Goal: Transaction & Acquisition: Purchase product/service

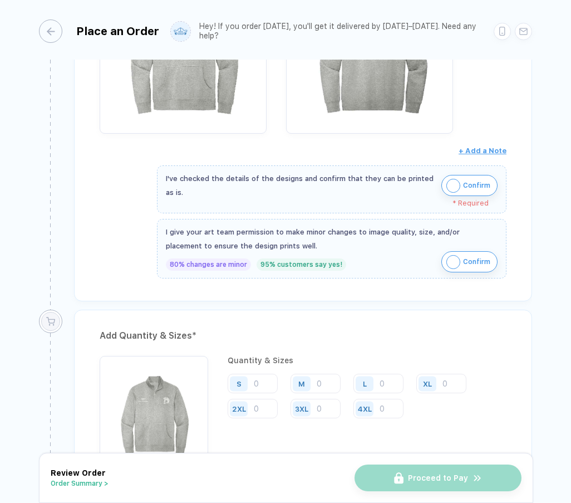
scroll to position [371, 0]
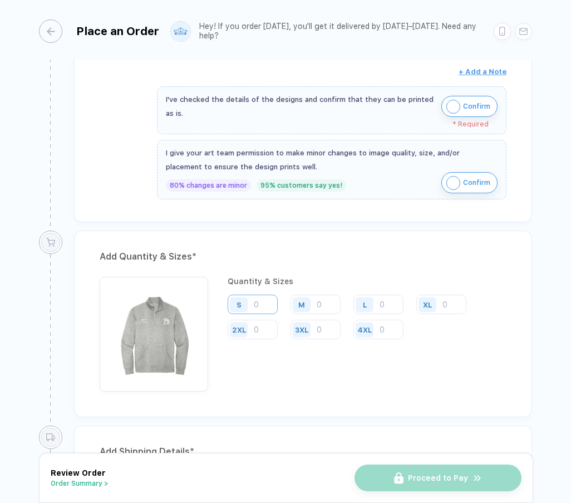
click at [259, 308] on input "number" at bounding box center [253, 304] width 50 height 19
click at [305, 304] on div "M" at bounding box center [302, 304] width 18 height 15
click at [330, 310] on input "number" at bounding box center [316, 304] width 50 height 19
click at [326, 339] on input "number" at bounding box center [316, 329] width 50 height 19
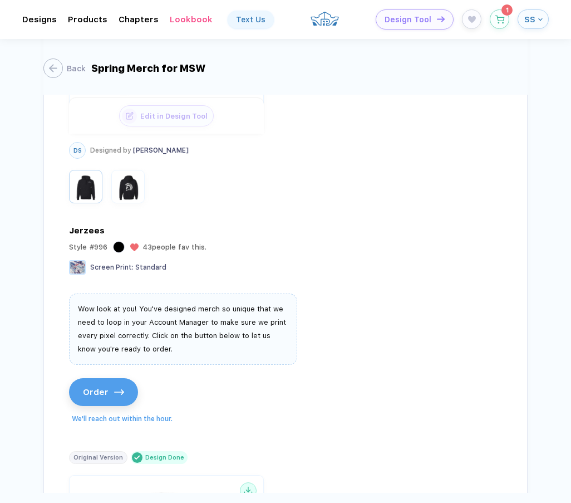
scroll to position [1871, 0]
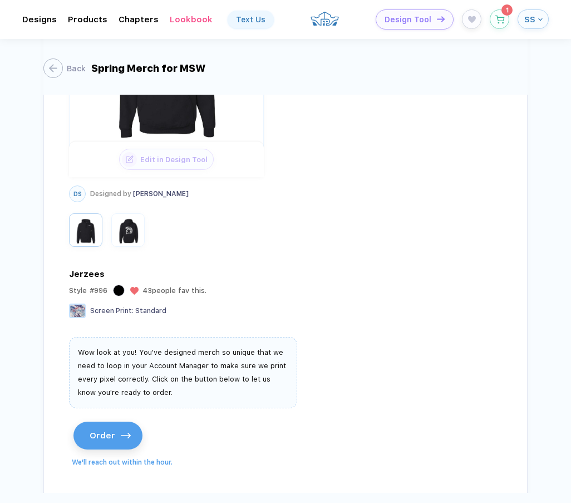
click at [112, 443] on button "Order" at bounding box center [108, 436] width 69 height 28
click at [64, 61] on button "Back" at bounding box center [61, 67] width 42 height 19
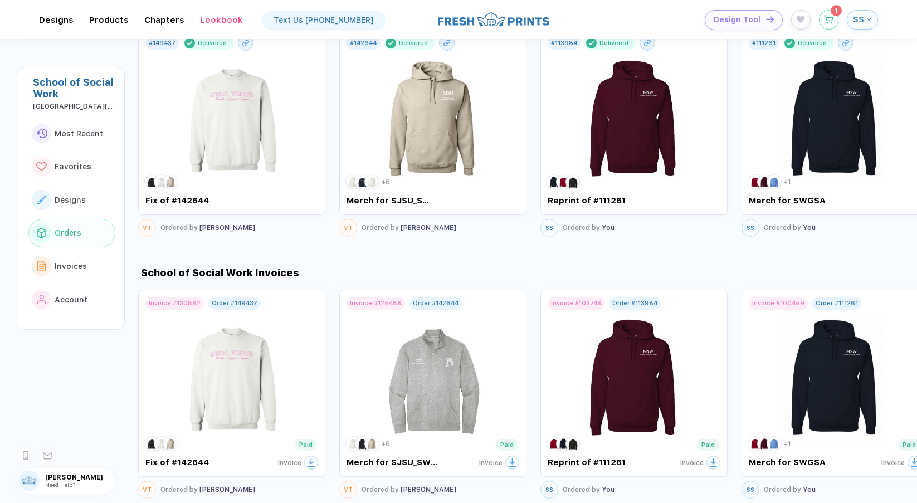
scroll to position [909, 0]
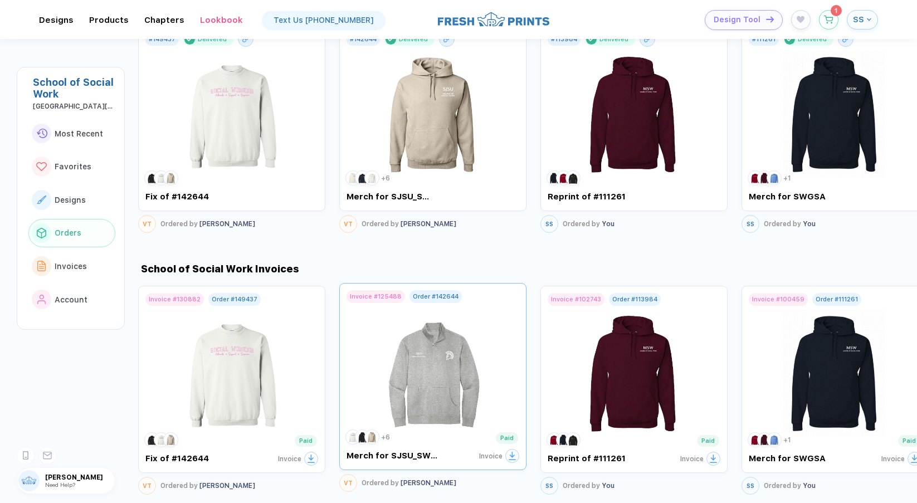
click at [387, 355] on img at bounding box center [432, 368] width 125 height 131
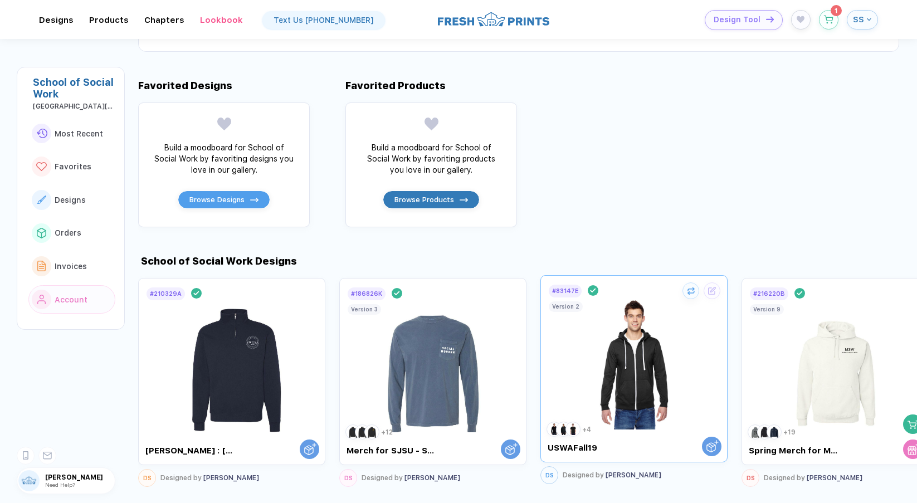
scroll to position [393, 0]
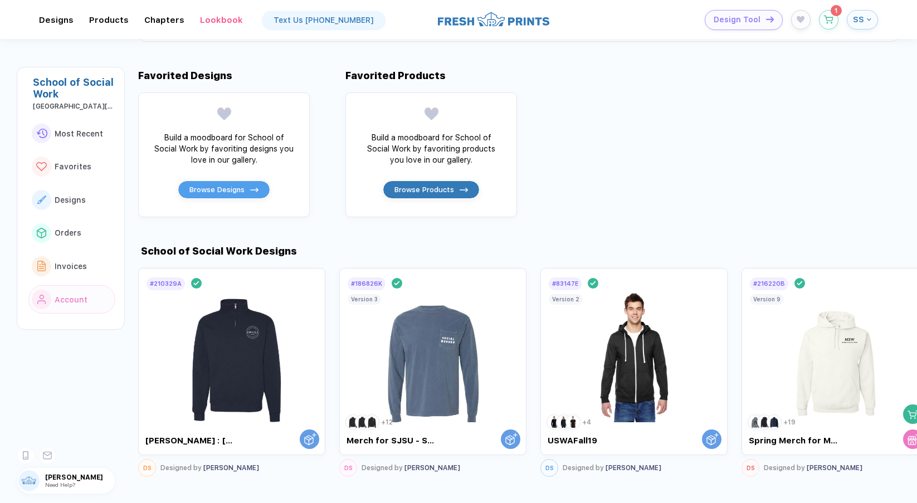
scroll to position [408, 0]
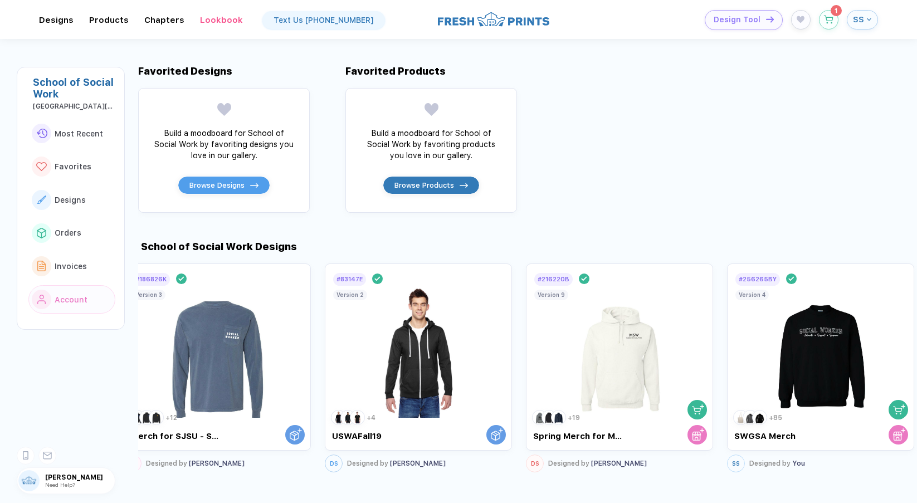
drag, startPoint x: 874, startPoint y: 456, endPoint x: 19, endPoint y: 513, distance: 857.4
click at [19, 502] on html "**********" at bounding box center [458, 251] width 917 height 503
click at [571, 463] on div "Designed by [PERSON_NAME]" at bounding box center [597, 461] width 99 height 8
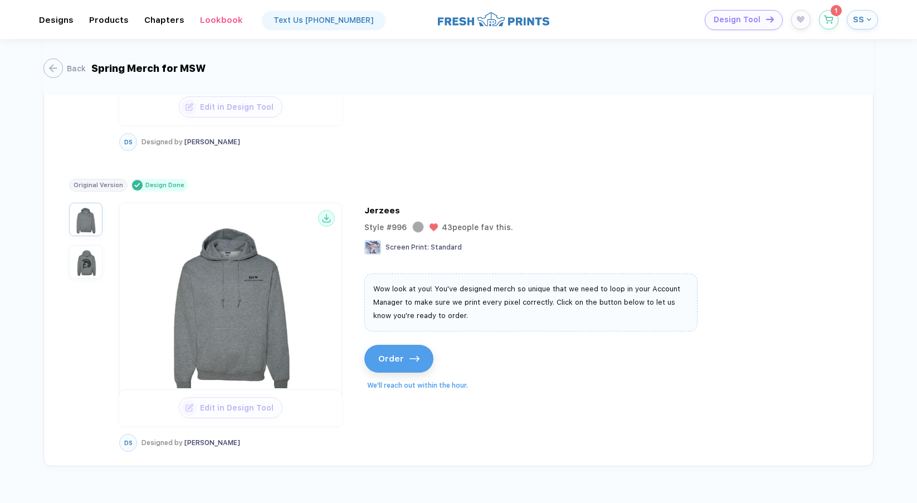
scroll to position [6989, 0]
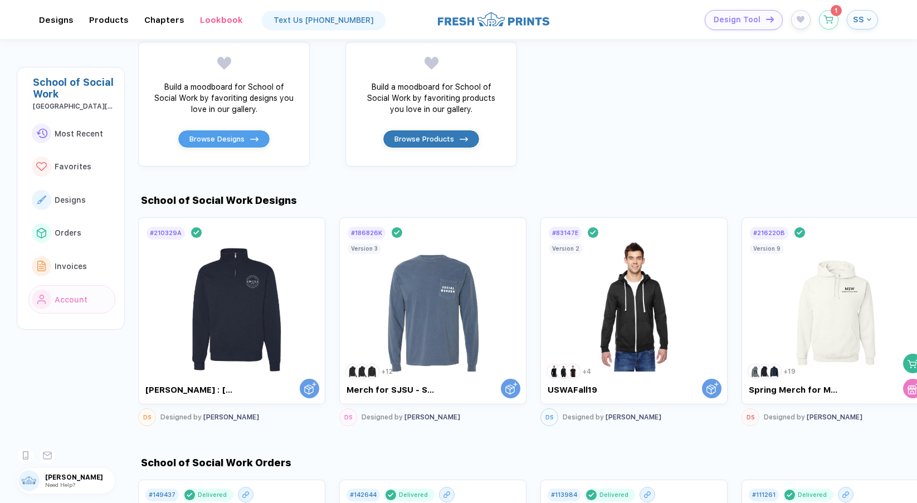
scroll to position [450, 0]
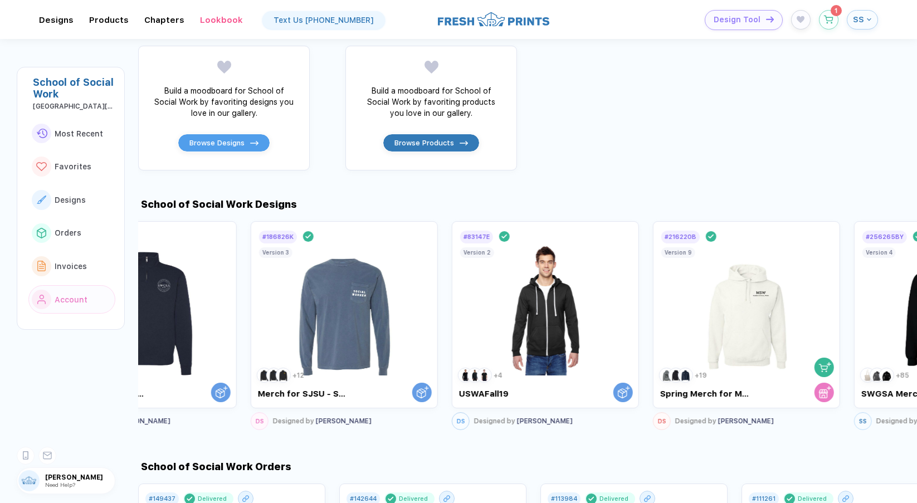
drag, startPoint x: 816, startPoint y: 301, endPoint x: -1, endPoint y: 500, distance: 840.8
click at [0, 500] on html "**********" at bounding box center [458, 251] width 917 height 503
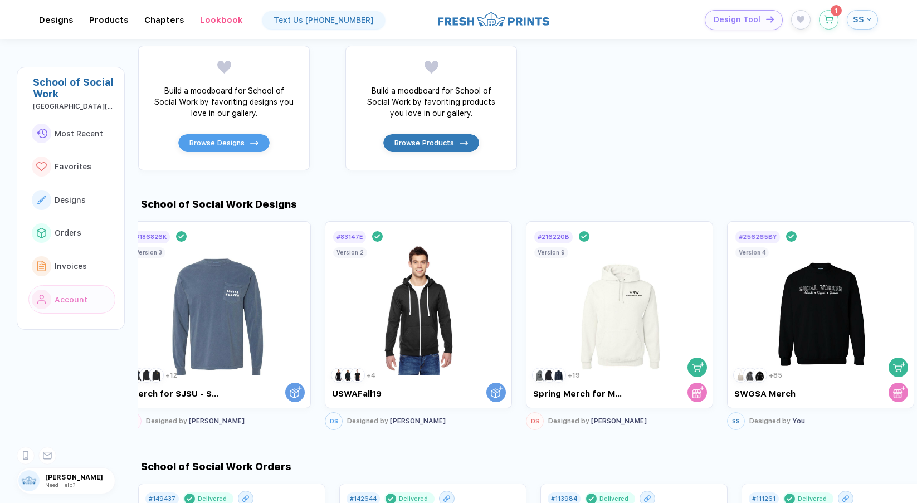
drag, startPoint x: 837, startPoint y: 354, endPoint x: 96, endPoint y: 491, distance: 753.7
click at [96, 491] on div "School of Social Work [GEOGRAPHIC_DATA][PERSON_NAME] Most Recent Favorites Desi…" at bounding box center [458, 251] width 917 height 503
click at [571, 422] on span "Designed by" at bounding box center [769, 418] width 41 height 8
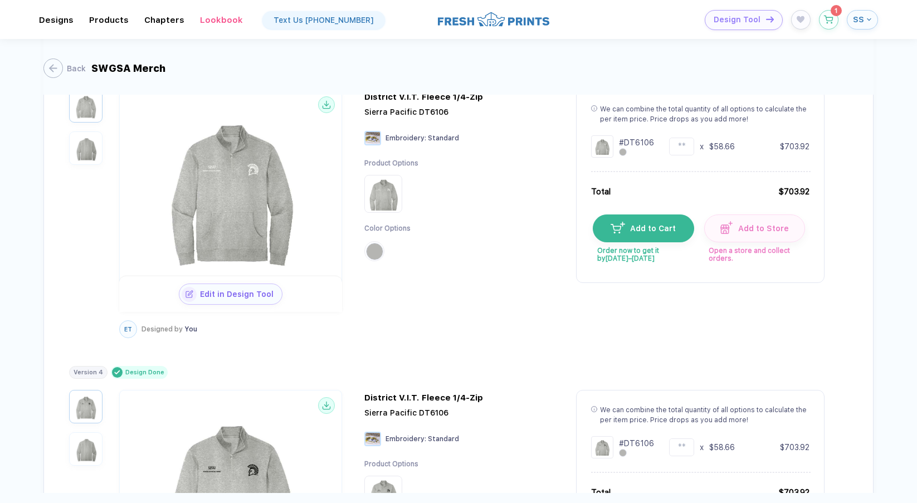
scroll to position [410, 0]
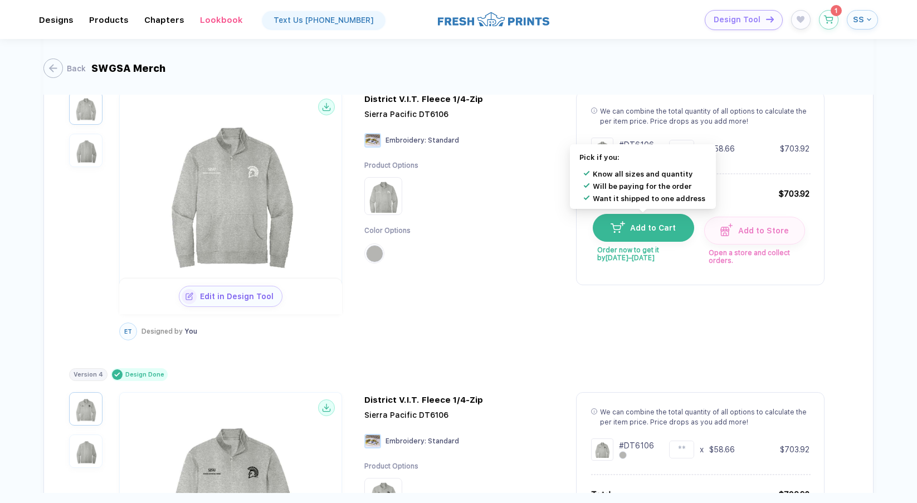
click at [571, 233] on button "Add to Cart" at bounding box center [643, 228] width 101 height 28
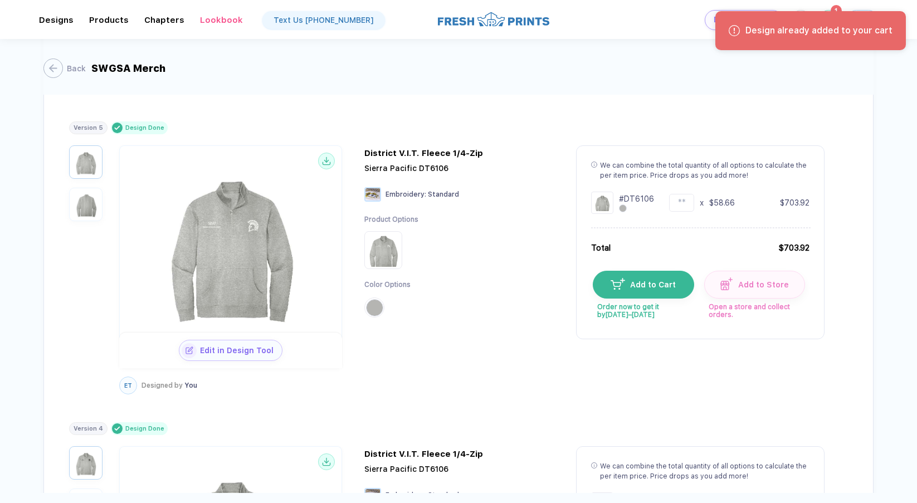
scroll to position [356, 0]
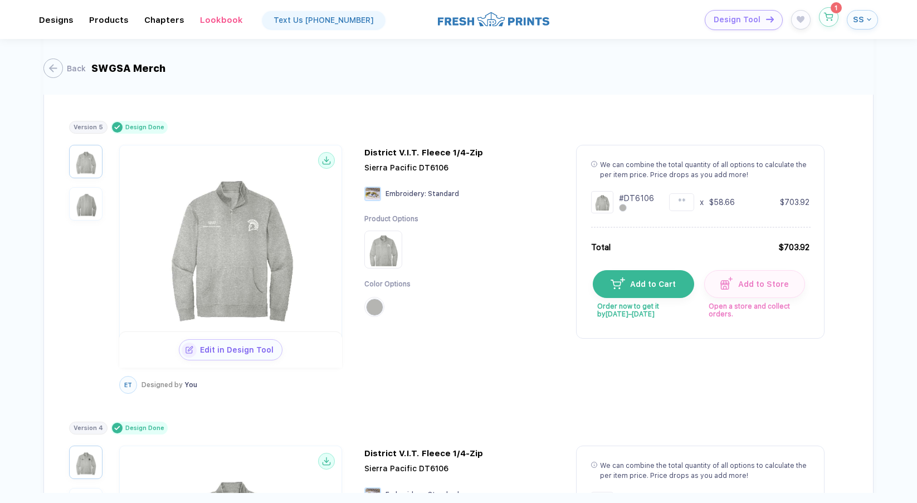
click at [571, 22] on button "button" at bounding box center [828, 16] width 19 height 19
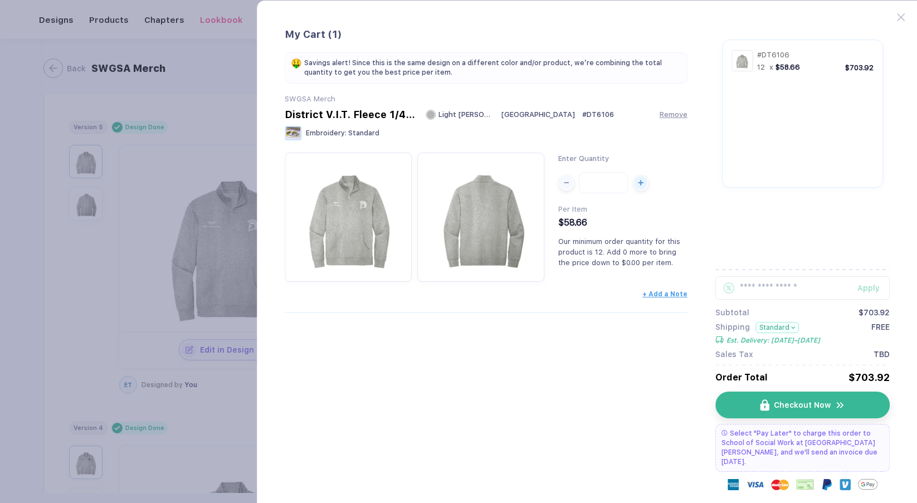
click at [199, 408] on button "button" at bounding box center [458, 251] width 917 height 503
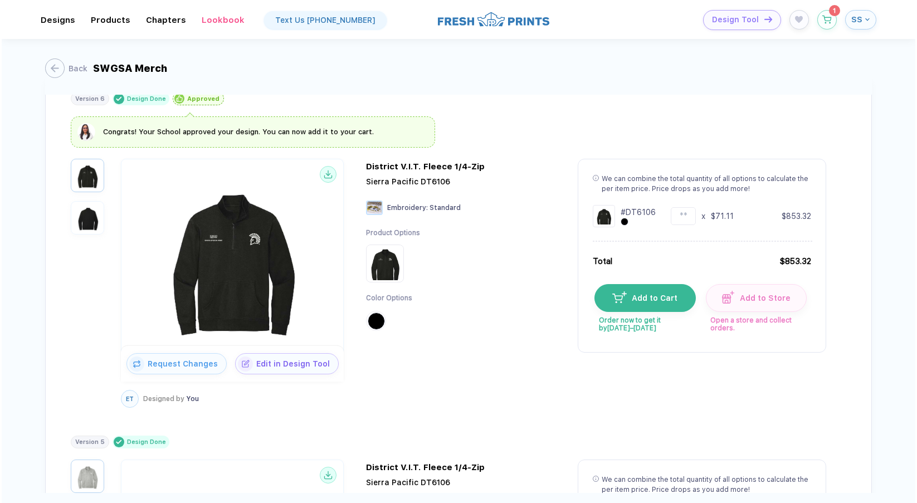
scroll to position [0, 0]
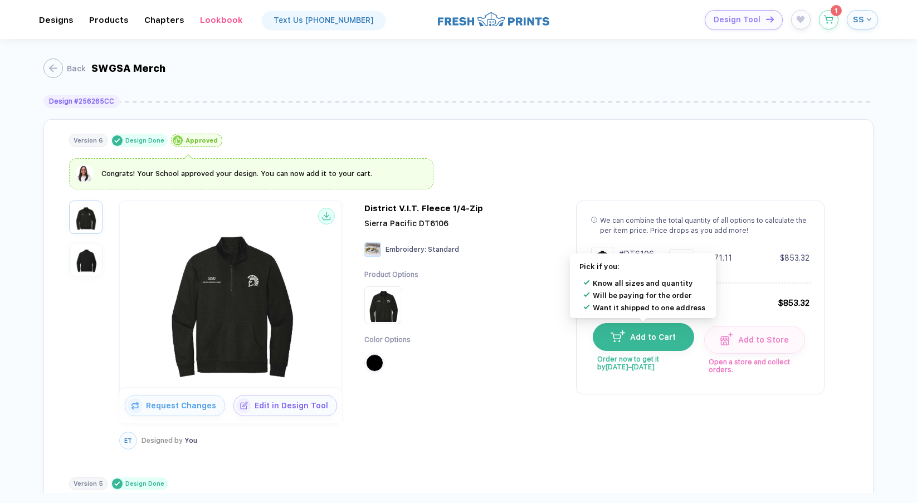
click at [571, 336] on span "Add to Cart" at bounding box center [650, 336] width 51 height 9
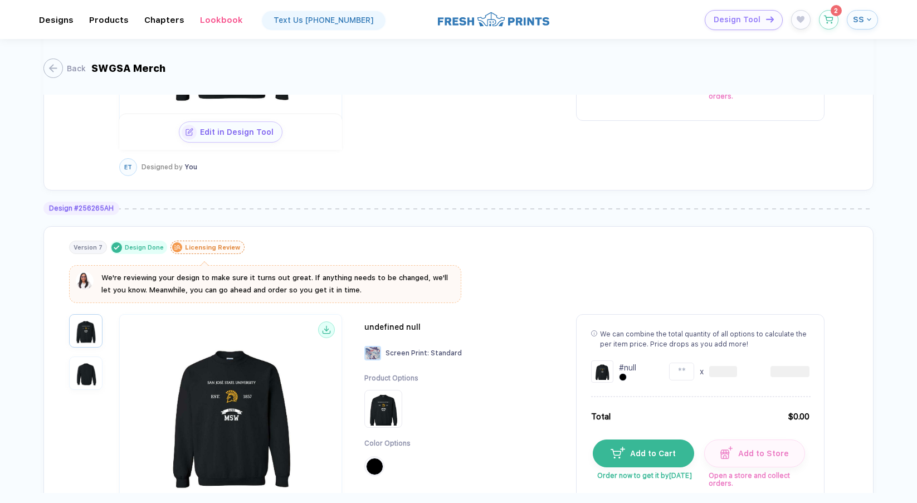
scroll to position [11327, 0]
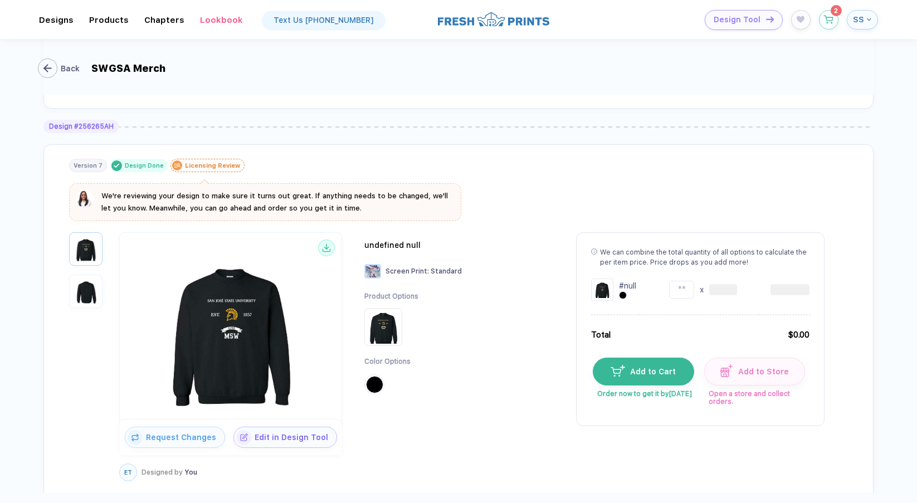
click at [52, 70] on div "button" at bounding box center [47, 67] width 19 height 19
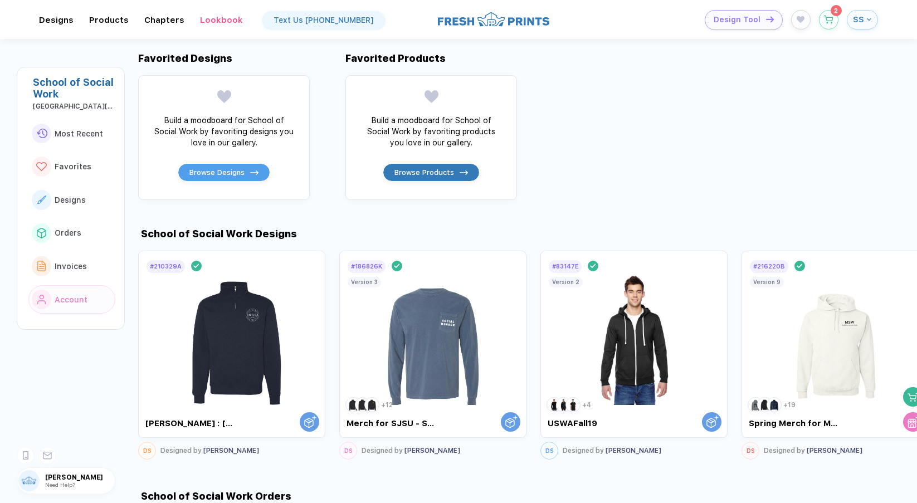
scroll to position [417, 0]
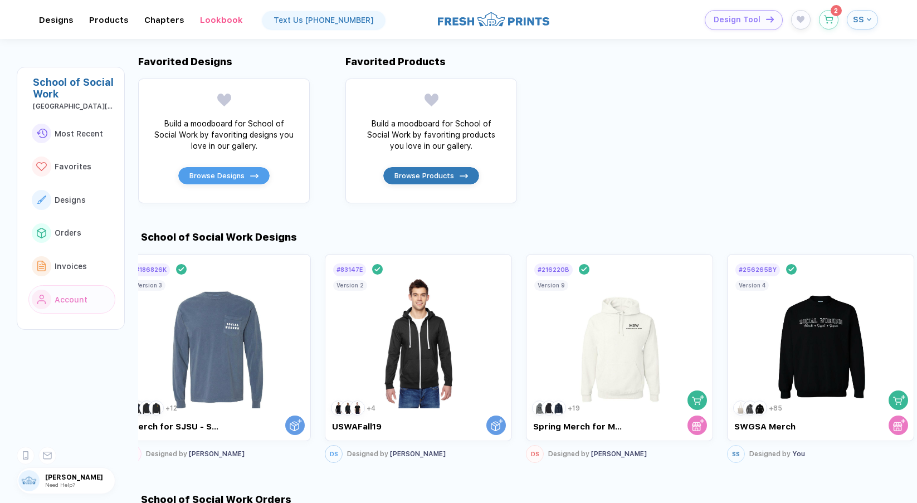
drag, startPoint x: 713, startPoint y: 333, endPoint x: 112, endPoint y: 360, distance: 601.0
click at [114, 360] on div "School of Social Work [GEOGRAPHIC_DATA][PERSON_NAME] Most Recent Favorites Desi…" at bounding box center [458, 251] width 917 height 503
click at [571, 334] on img at bounding box center [619, 340] width 125 height 131
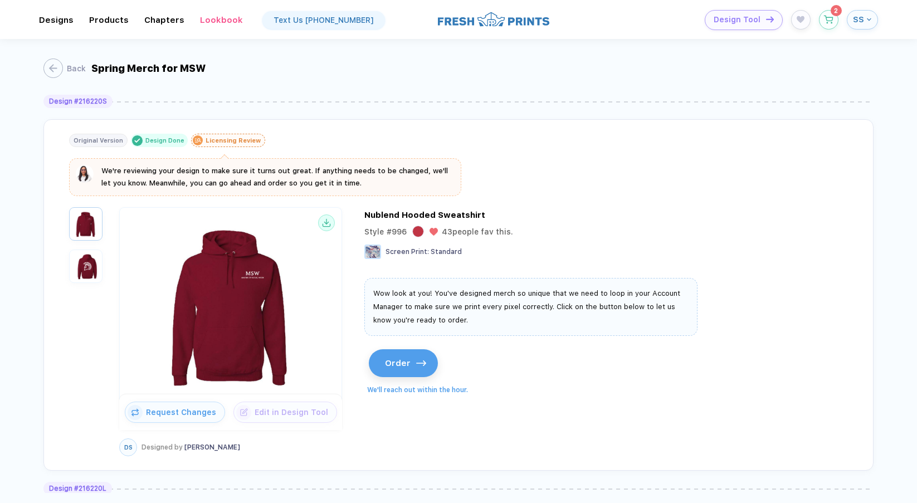
click at [383, 356] on button "Order" at bounding box center [403, 363] width 69 height 28
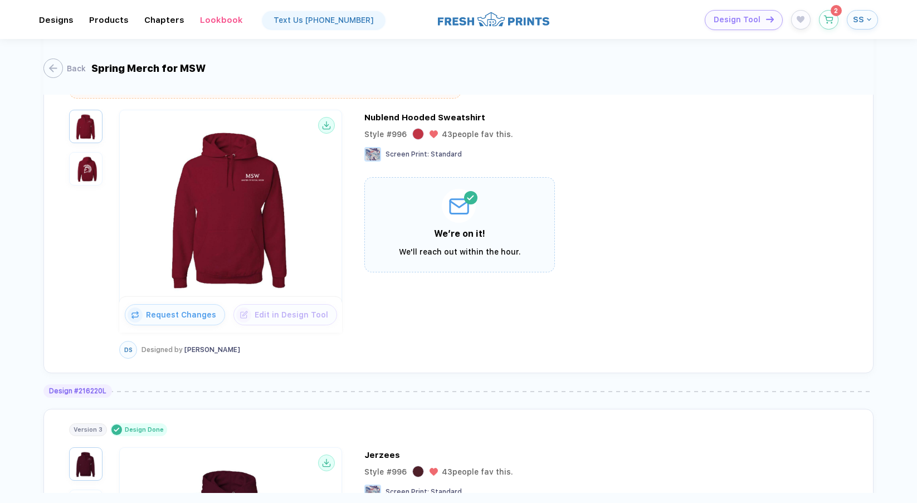
scroll to position [93, 0]
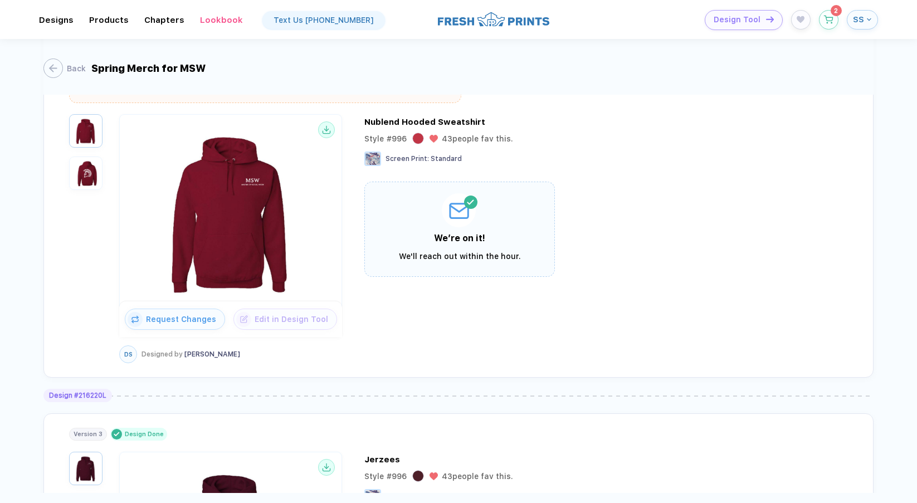
click at [477, 218] on div at bounding box center [459, 210] width 167 height 34
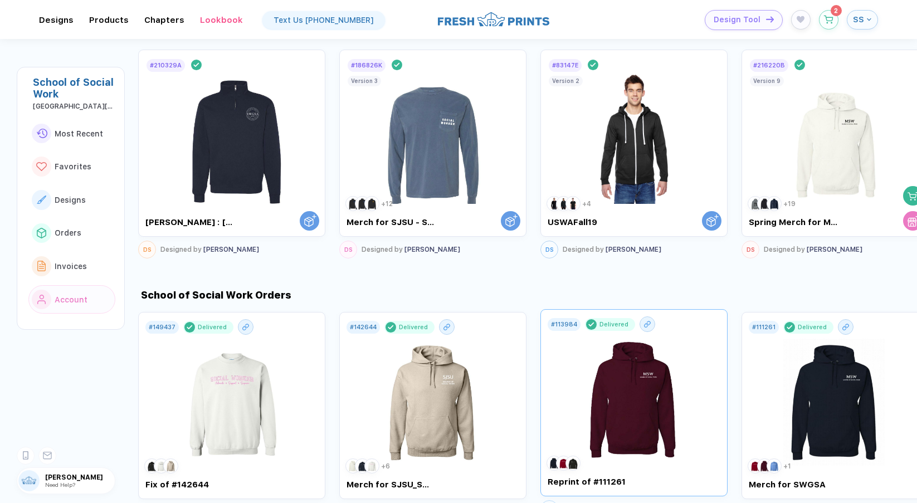
scroll to position [617, 0]
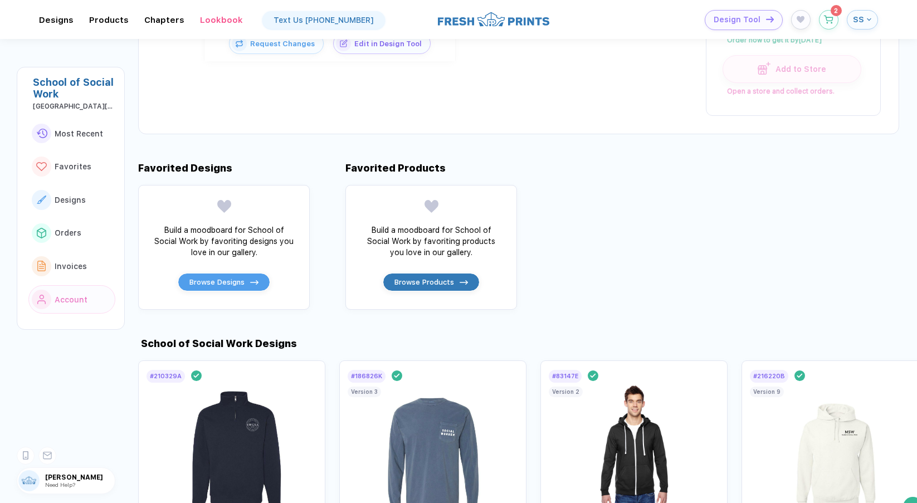
scroll to position [502, 0]
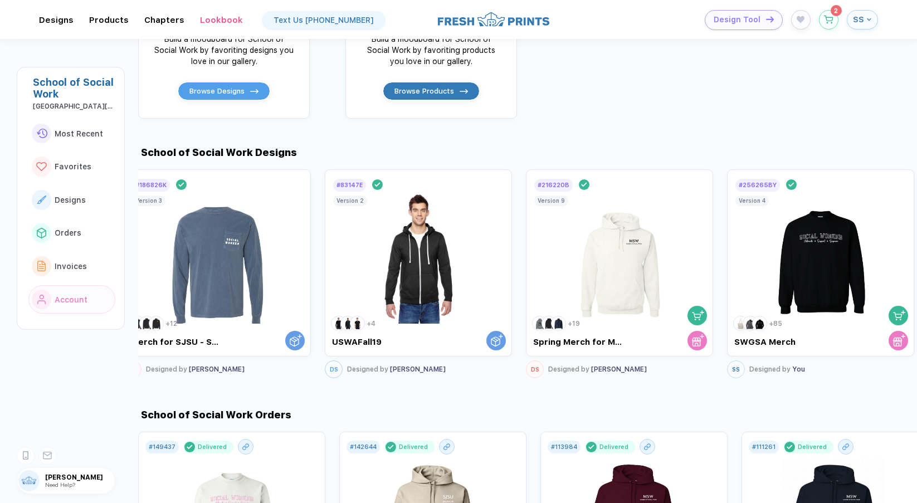
drag, startPoint x: 780, startPoint y: 221, endPoint x: 118, endPoint y: 273, distance: 664.3
click at [118, 273] on div "School of Social Work [GEOGRAPHIC_DATA][PERSON_NAME] Most Recent Favorites Desi…" at bounding box center [458, 251] width 917 height 503
click at [571, 368] on div "Designed by [PERSON_NAME]" at bounding box center [597, 367] width 99 height 8
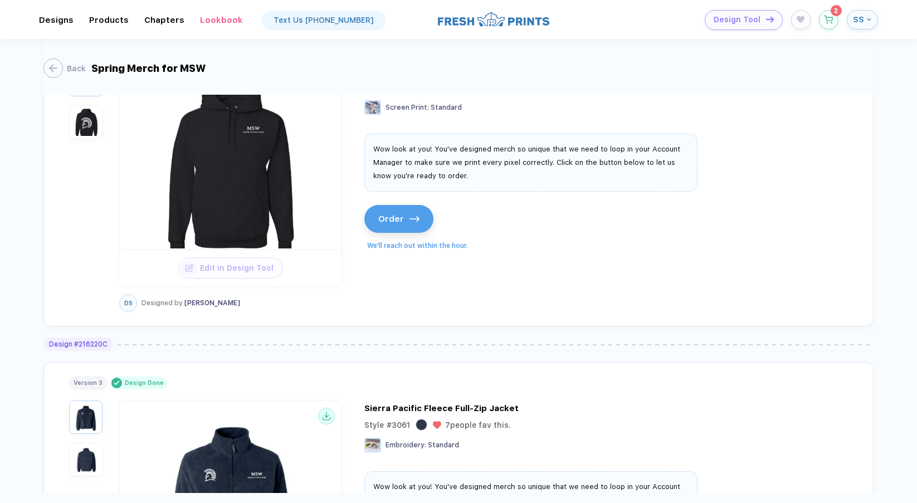
scroll to position [1398, 0]
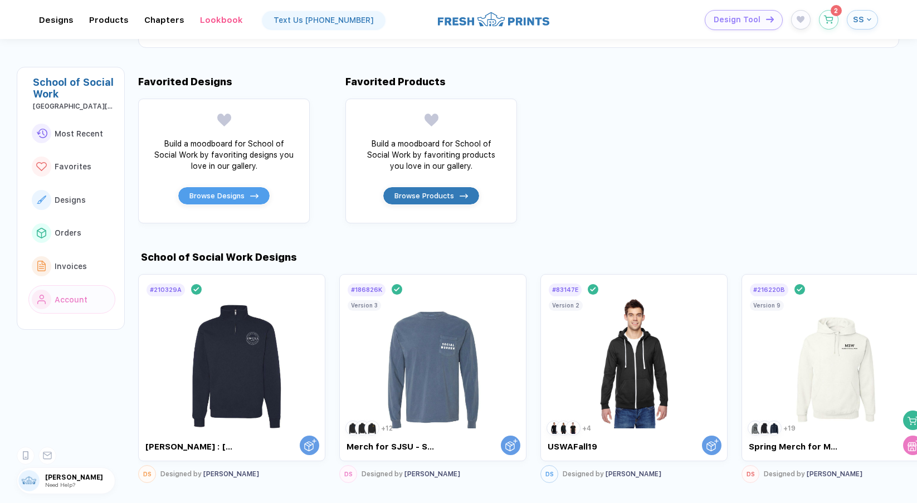
scroll to position [356, 0]
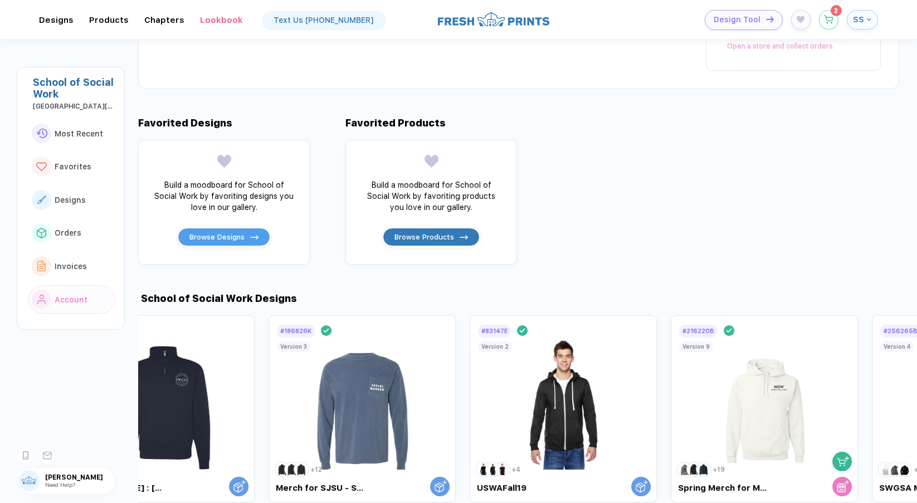
drag, startPoint x: 804, startPoint y: 368, endPoint x: -1, endPoint y: 450, distance: 809.5
click at [0, 450] on html "**********" at bounding box center [458, 251] width 917 height 503
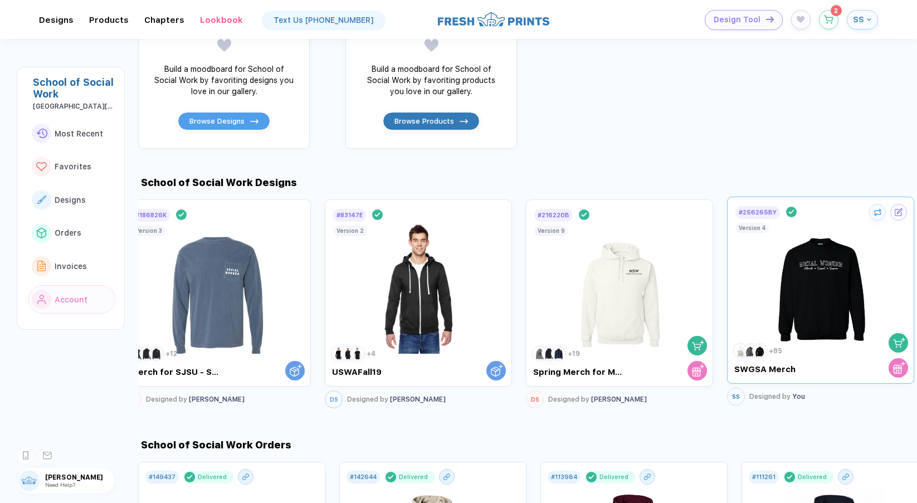
scroll to position [473, 0]
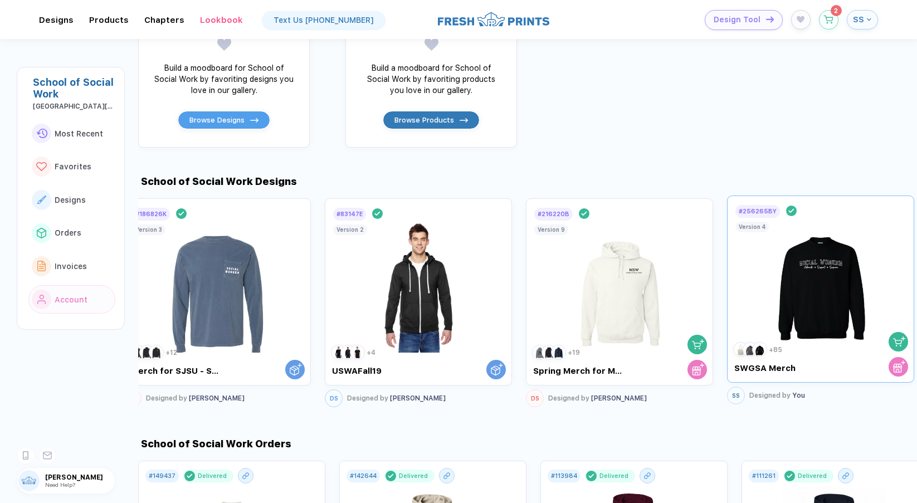
click at [571, 398] on span "Designed by" at bounding box center [769, 396] width 41 height 8
